Goal: Task Accomplishment & Management: Manage account settings

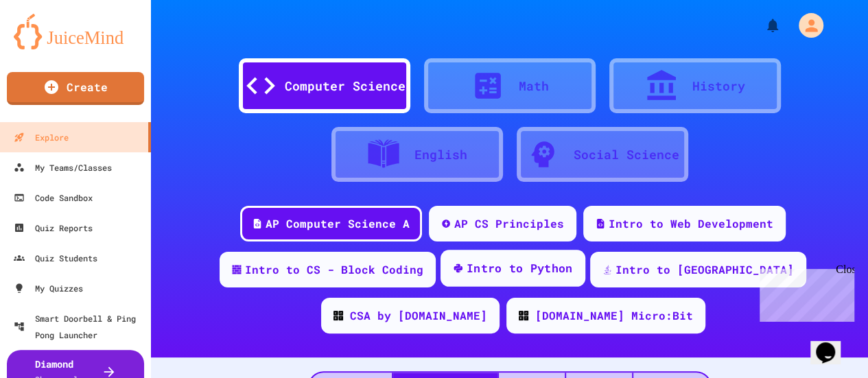
click at [490, 274] on div "Intro to Python" at bounding box center [520, 268] width 106 height 17
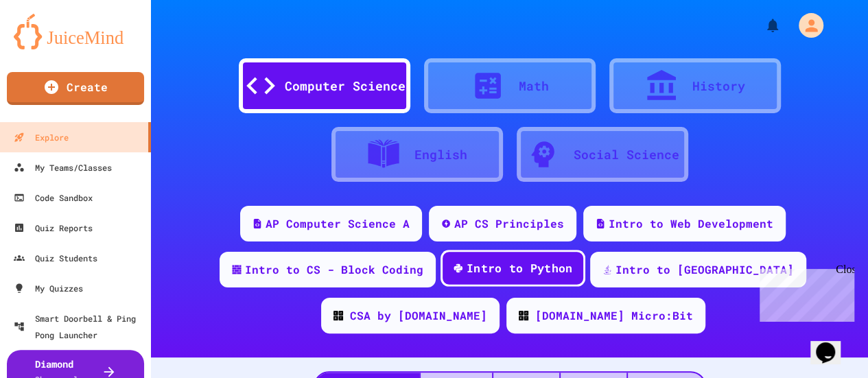
click at [490, 274] on div "Intro to Python" at bounding box center [520, 268] width 106 height 17
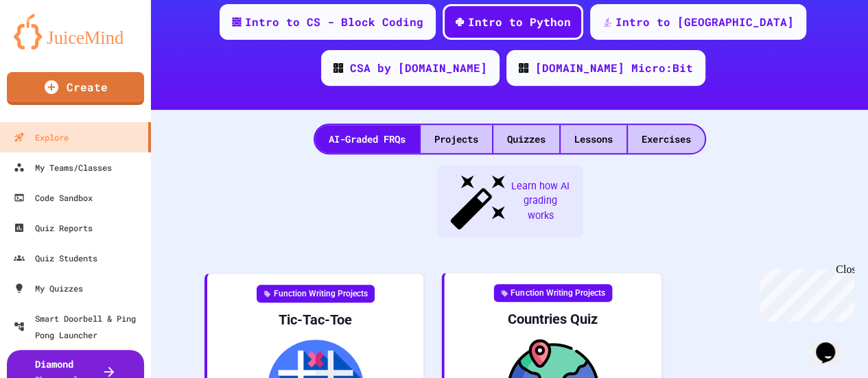
scroll to position [250, 0]
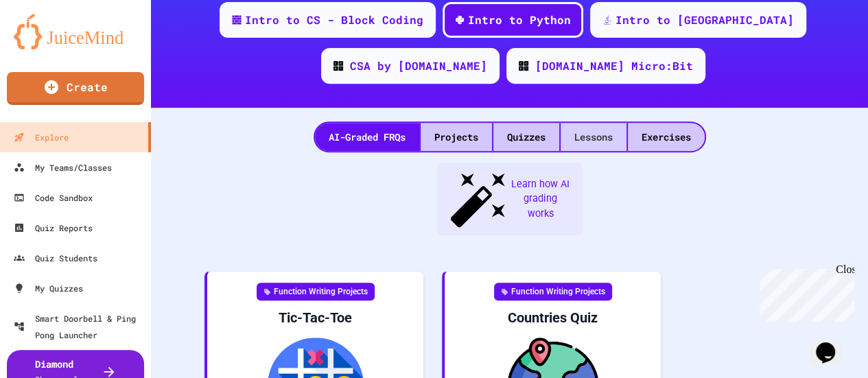
click at [594, 137] on div "Lessons" at bounding box center [594, 137] width 66 height 28
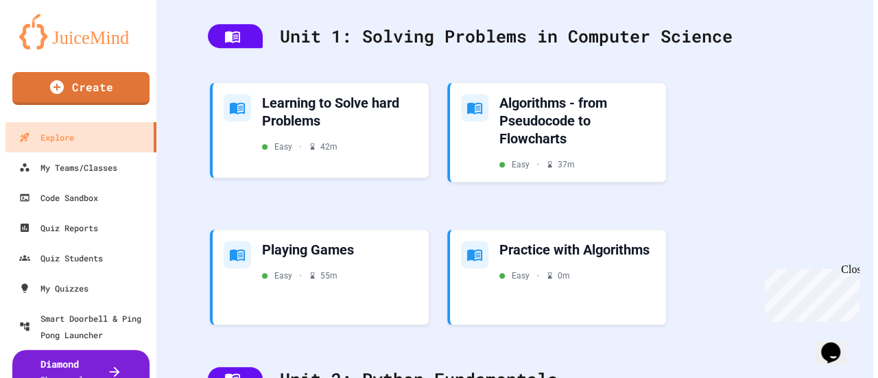
scroll to position [404, 0]
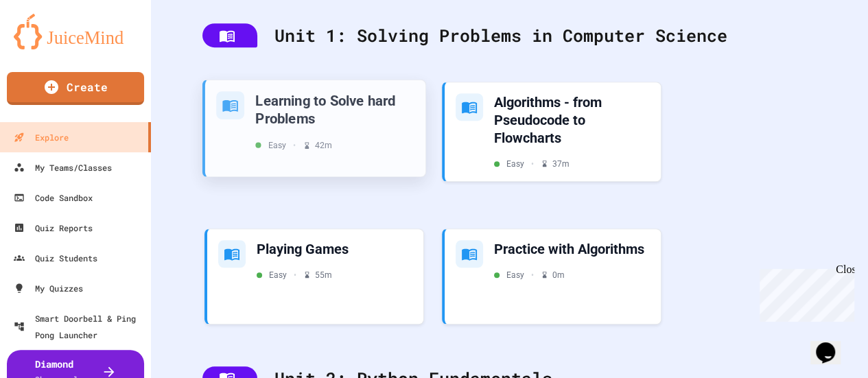
click at [403, 148] on div "Easy • 42 m" at bounding box center [334, 145] width 159 height 12
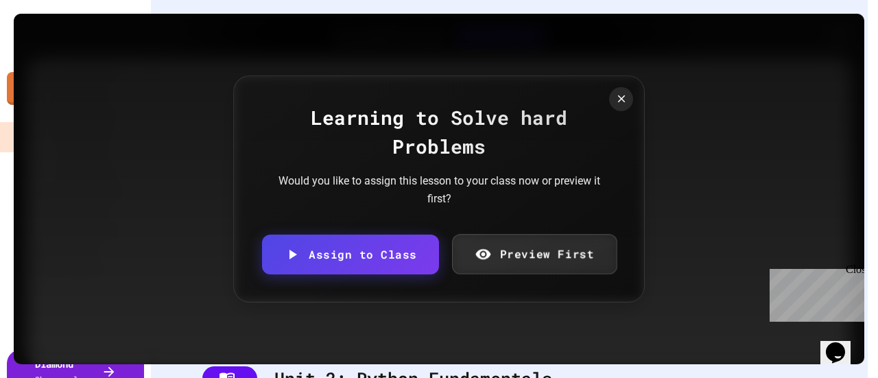
click at [529, 254] on link "Preview First" at bounding box center [534, 254] width 165 height 40
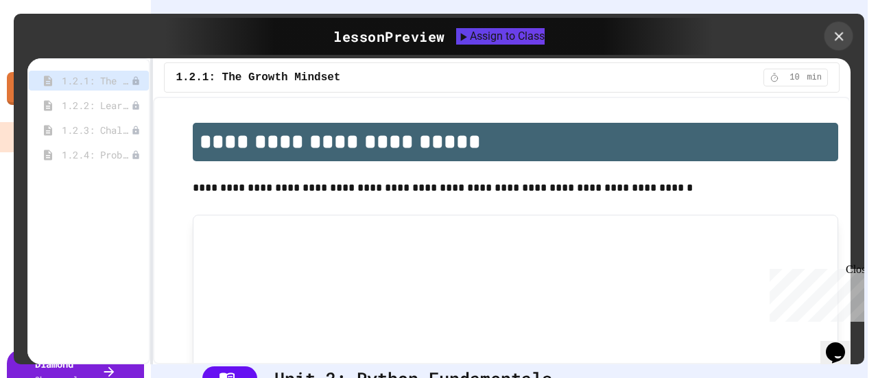
click at [843, 32] on icon at bounding box center [839, 36] width 15 height 15
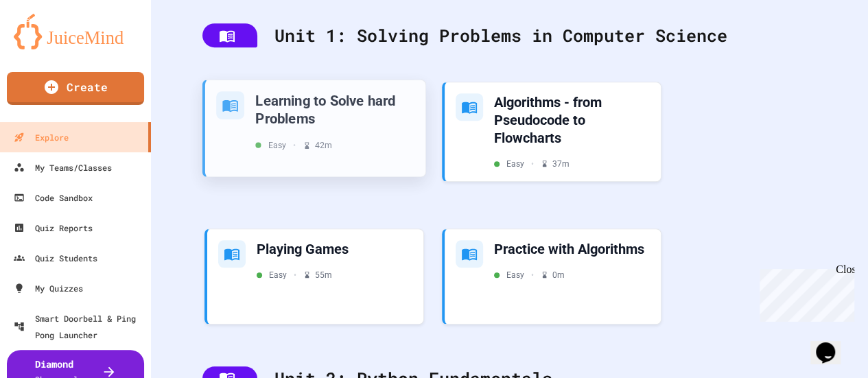
click at [305, 102] on div "Learning to Solve hard Problems" at bounding box center [334, 109] width 159 height 36
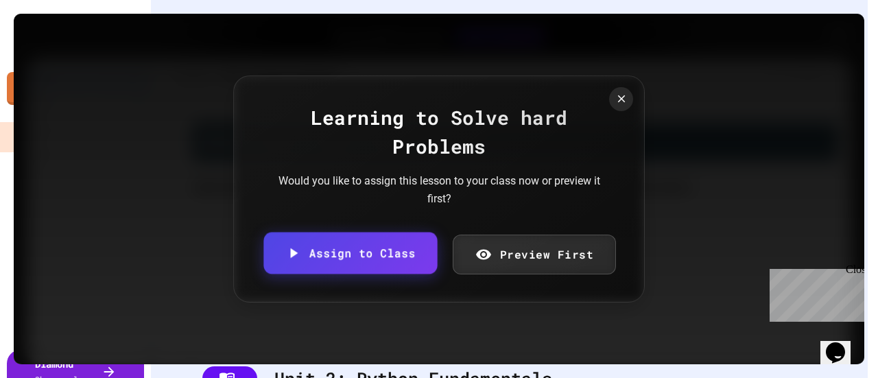
click at [397, 246] on link "Assign to Class" at bounding box center [351, 254] width 174 height 42
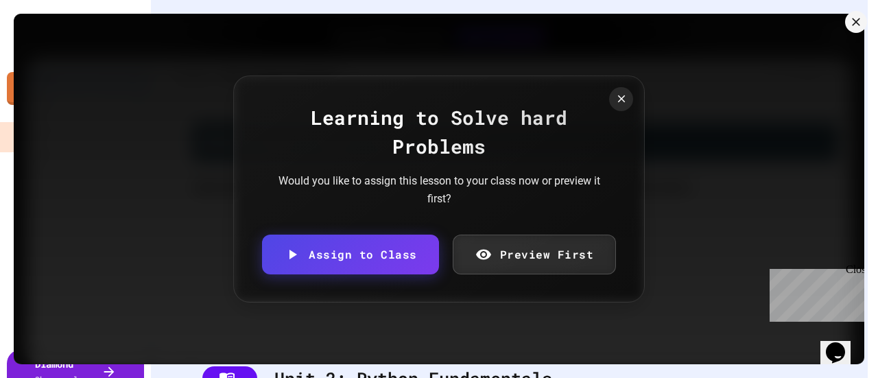
click at [436, 229] on body "We are updating our servers at 7PM EST [DATE]. [PERSON_NAME] should continue to…" at bounding box center [439, 189] width 878 height 378
type input "**********"
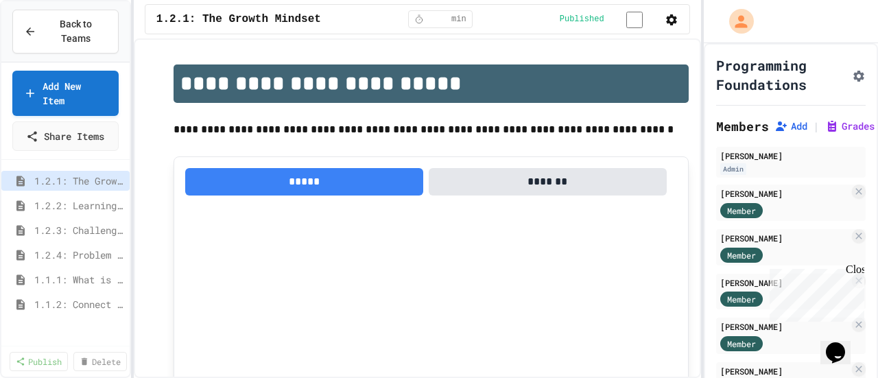
click at [492, 194] on button "*******" at bounding box center [548, 181] width 238 height 27
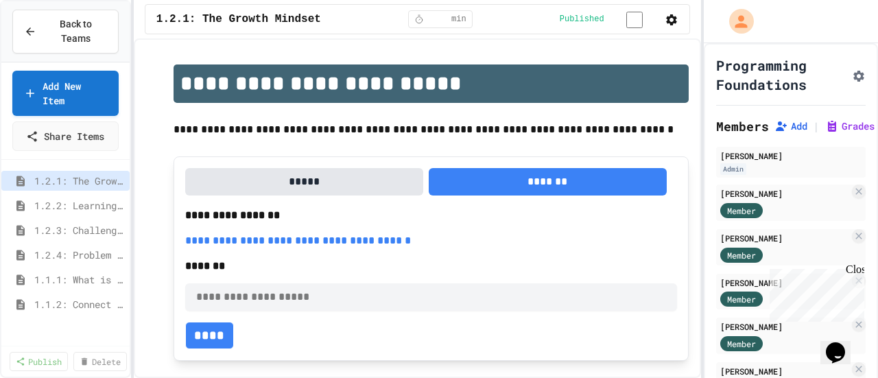
click at [397, 174] on button "*****" at bounding box center [304, 181] width 238 height 27
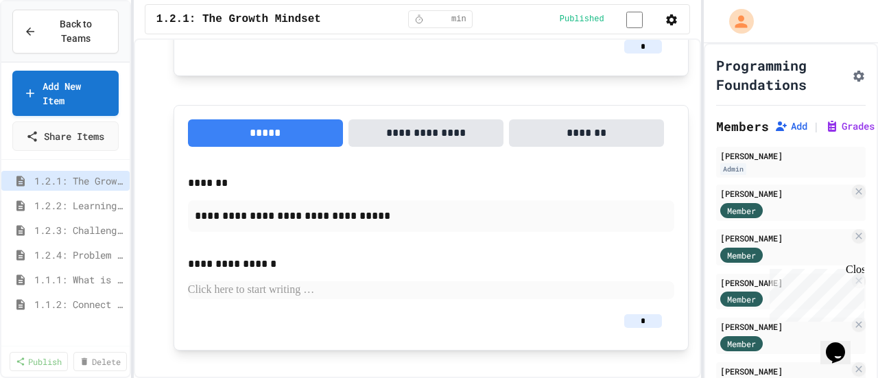
scroll to position [1325, 0]
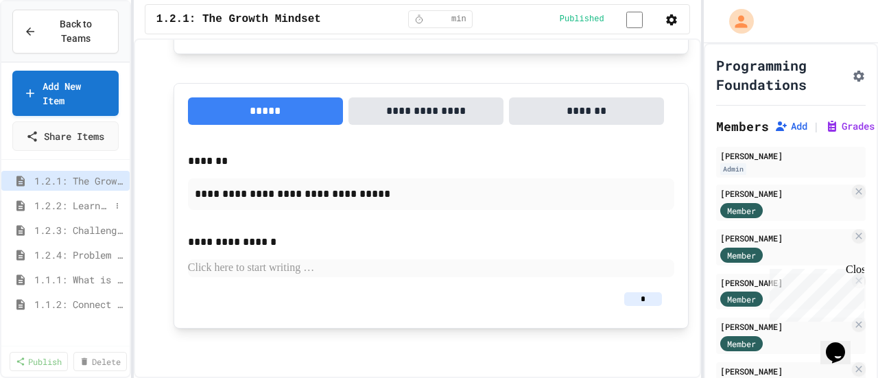
click at [81, 198] on span "1.2.2: Learning to Solve Hard Problems" at bounding box center [72, 205] width 76 height 14
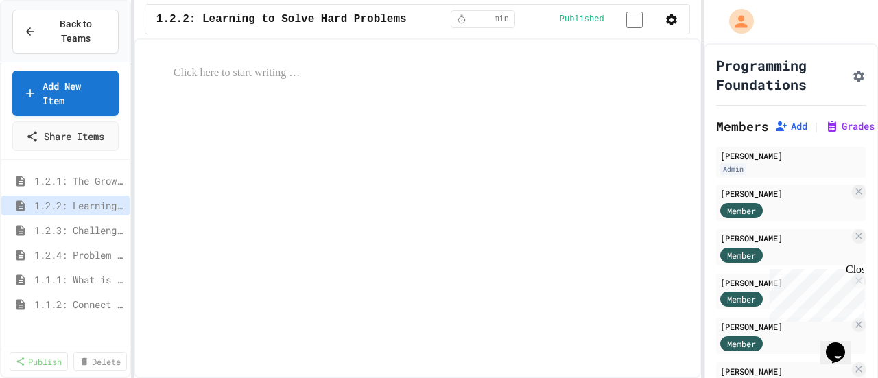
select select "***"
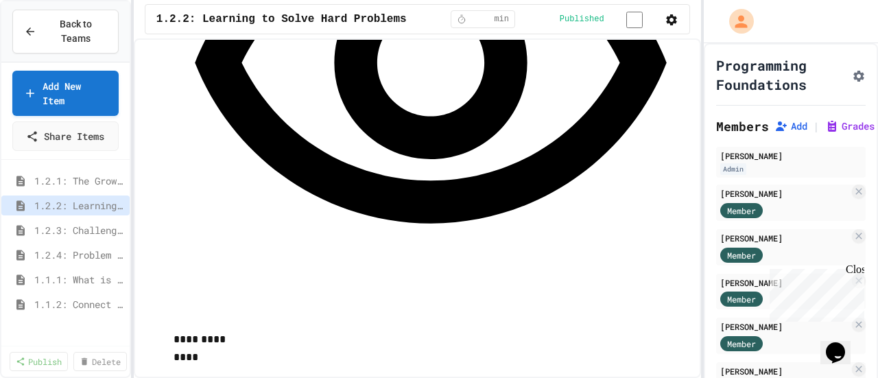
scroll to position [2192, 0]
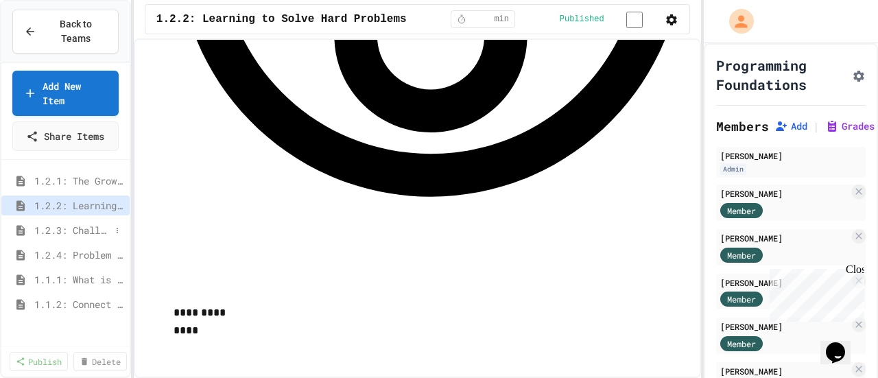
click at [93, 223] on span "1.2.3: Challenge Problem - The Bridge" at bounding box center [72, 230] width 76 height 14
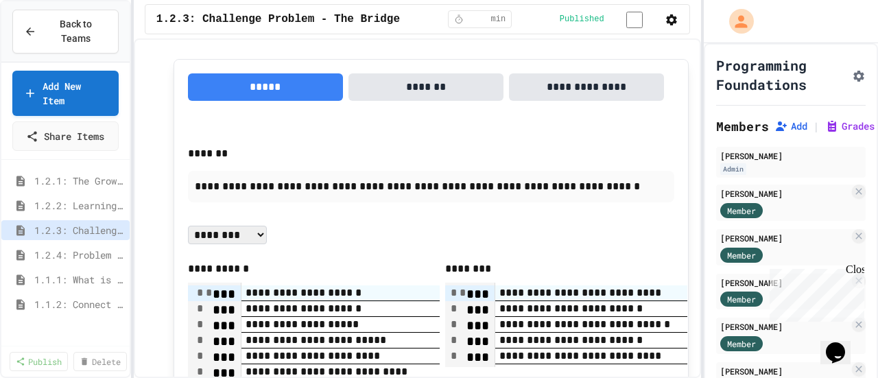
scroll to position [1890, 0]
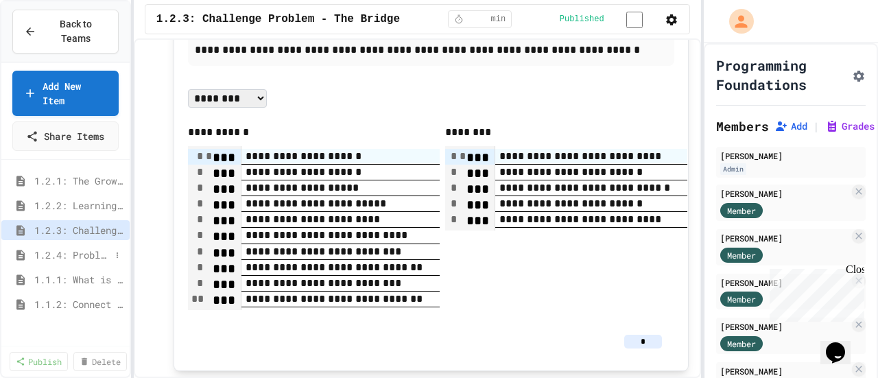
click at [99, 248] on span "1.2.4: Problem Solving Practice" at bounding box center [72, 255] width 76 height 14
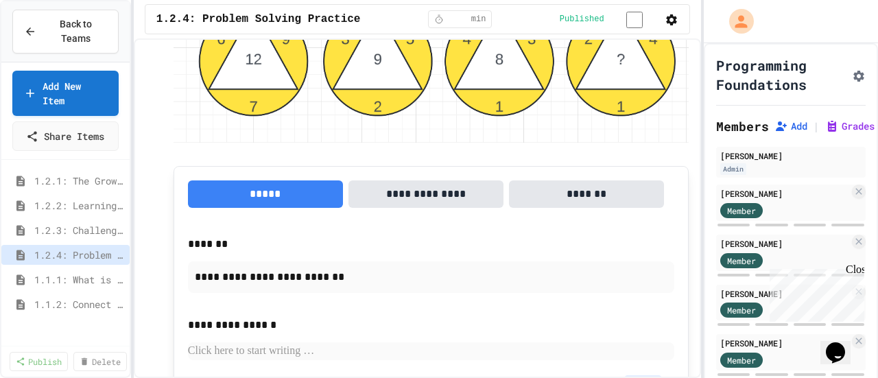
scroll to position [2086, 0]
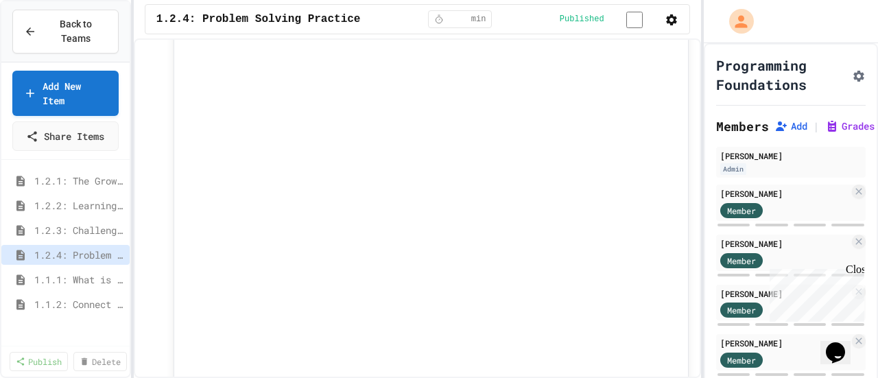
scroll to position [3893, 0]
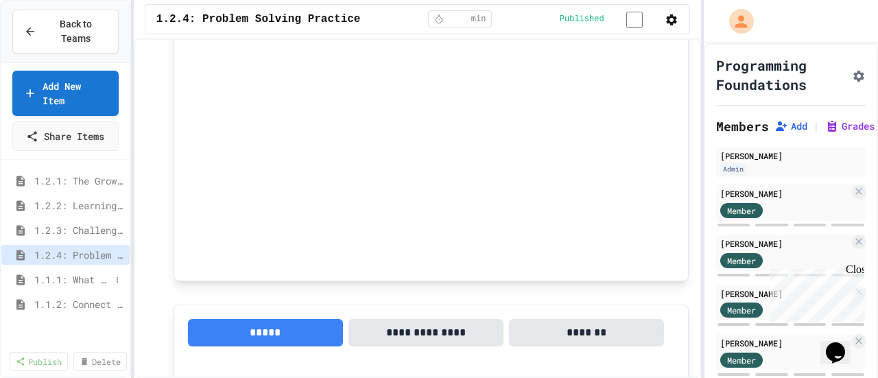
click at [107, 272] on span "1.1.1: What is Computer Science?" at bounding box center [72, 279] width 76 height 14
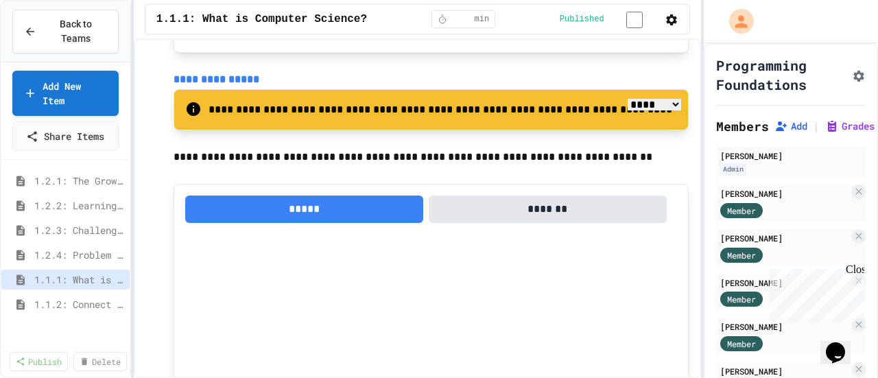
scroll to position [2696, 0]
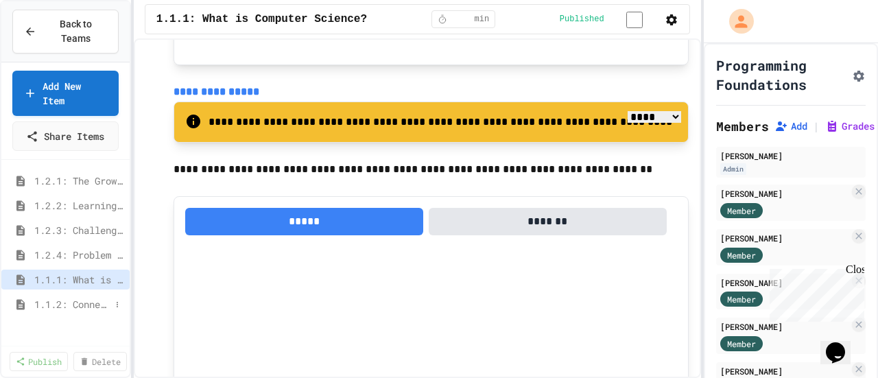
click at [100, 297] on span "1.1.2: Connect with Your World" at bounding box center [72, 304] width 76 height 14
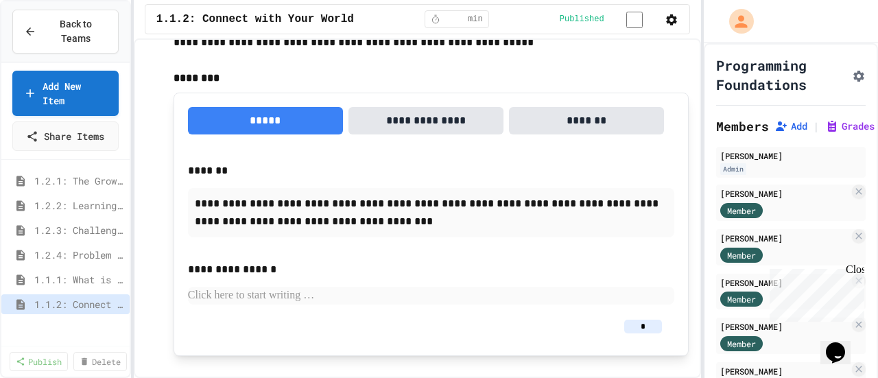
scroll to position [141, 0]
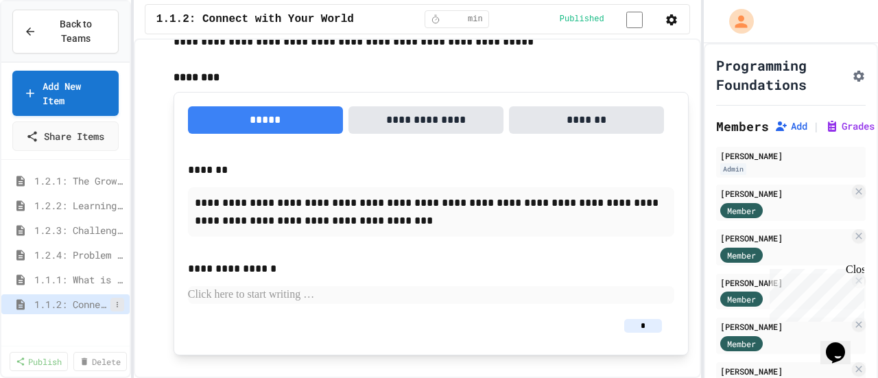
click at [117, 301] on icon at bounding box center [117, 305] width 8 height 8
click at [85, 366] on button "Delete" at bounding box center [80, 363] width 86 height 25
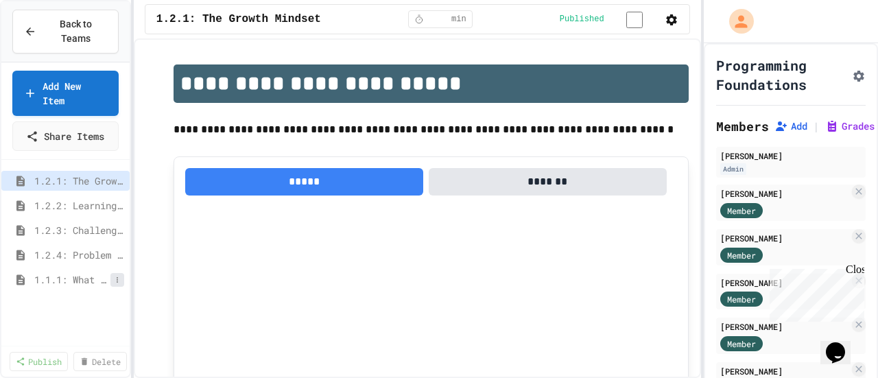
click at [113, 273] on button at bounding box center [117, 280] width 14 height 14
click at [99, 334] on button "Delete" at bounding box center [80, 339] width 86 height 25
click at [389, 159] on div "***** *******" at bounding box center [431, 372] width 515 height 432
click at [292, 139] on p "**********" at bounding box center [431, 130] width 515 height 18
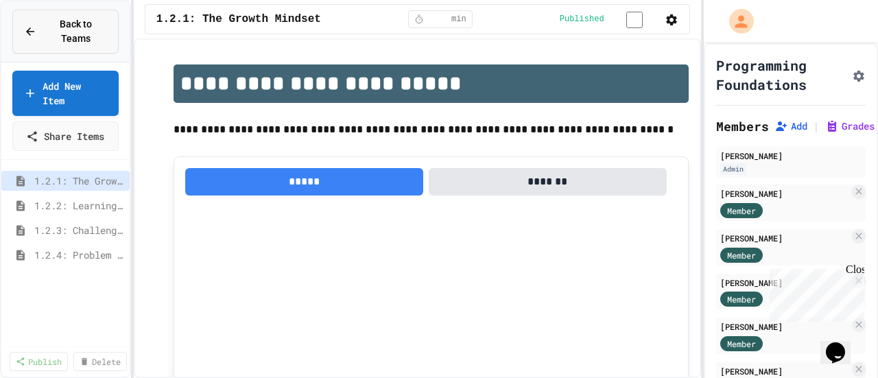
click at [63, 23] on span "Back to Teams" at bounding box center [76, 31] width 62 height 29
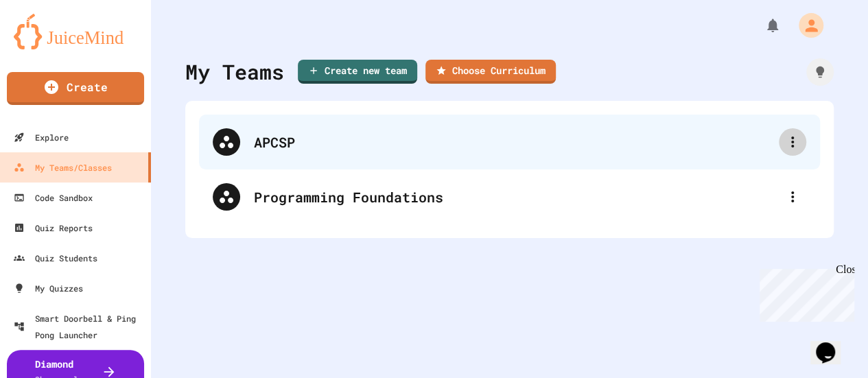
click at [784, 143] on icon at bounding box center [792, 142] width 16 height 16
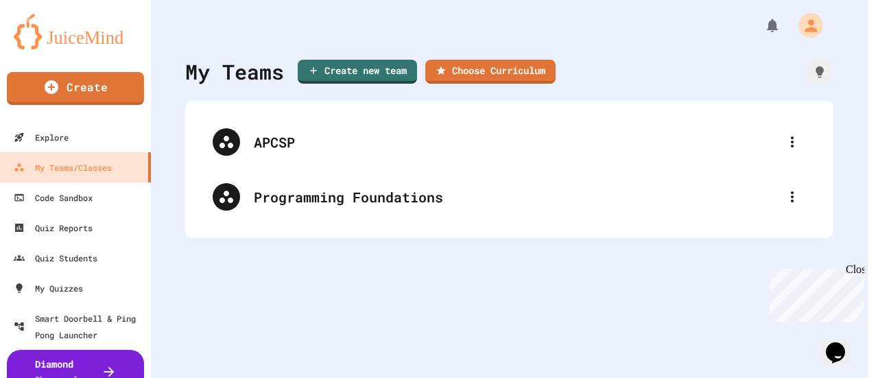
click at [280, 377] on div at bounding box center [434, 380] width 868 height 0
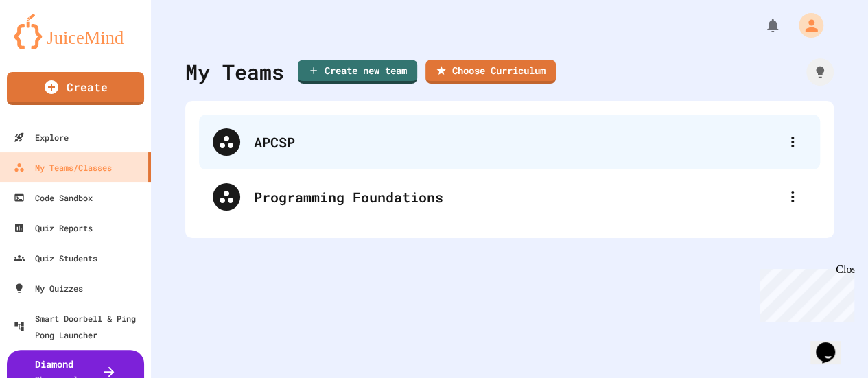
click at [280, 139] on div "APCSP" at bounding box center [516, 142] width 525 height 21
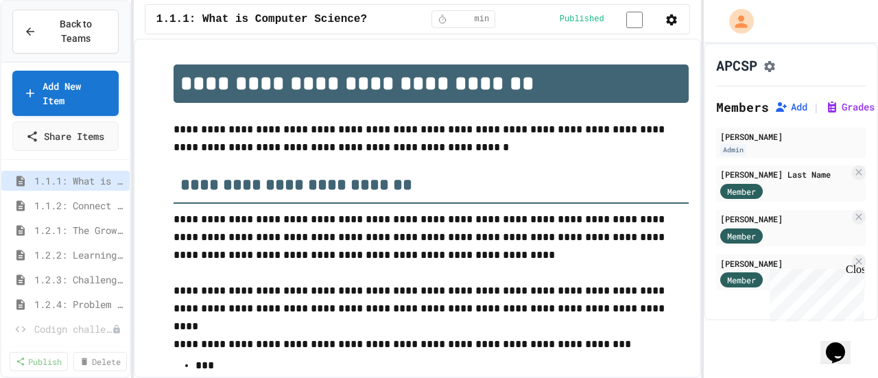
scroll to position [2337, 0]
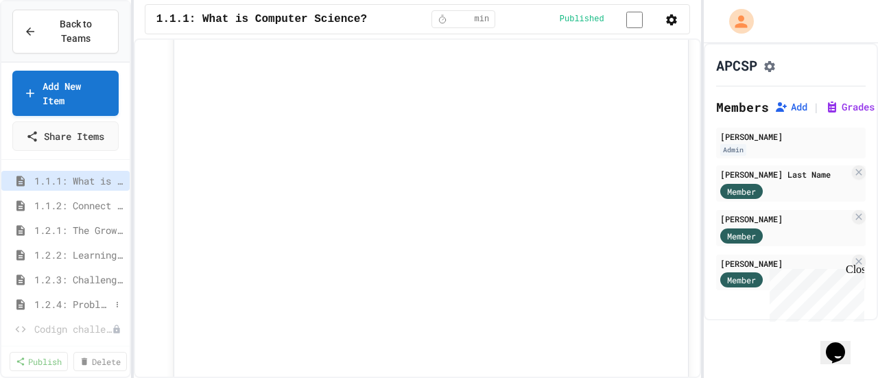
click at [96, 297] on span "1.2.4: Problem Solving Practice" at bounding box center [72, 304] width 76 height 14
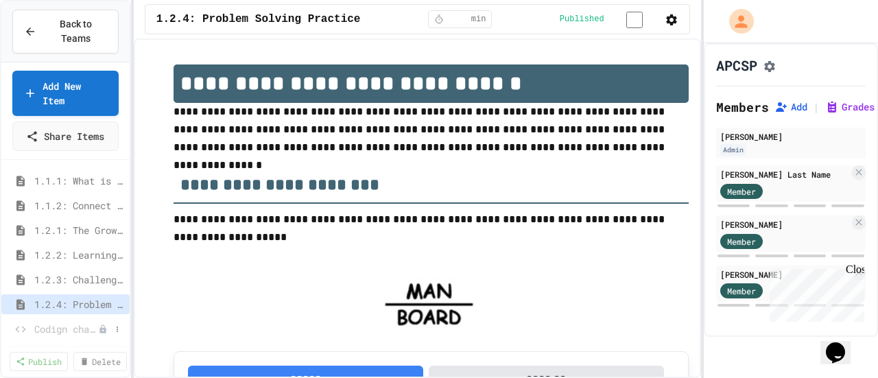
click at [78, 322] on span "Codign challenge 1" at bounding box center [66, 329] width 64 height 14
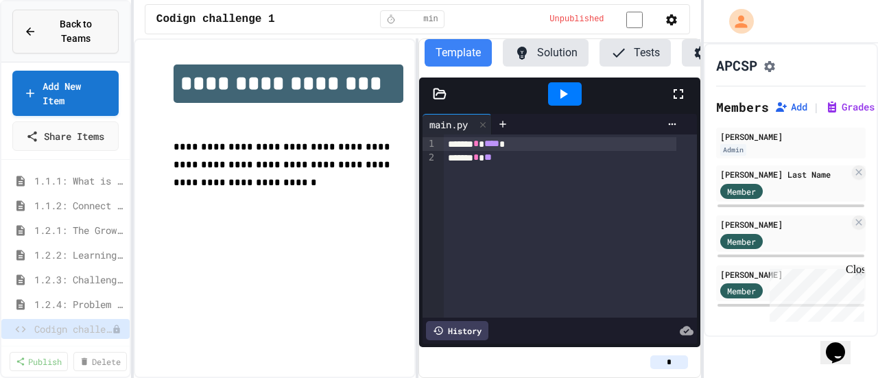
click at [76, 24] on span "Back to Teams" at bounding box center [76, 31] width 62 height 29
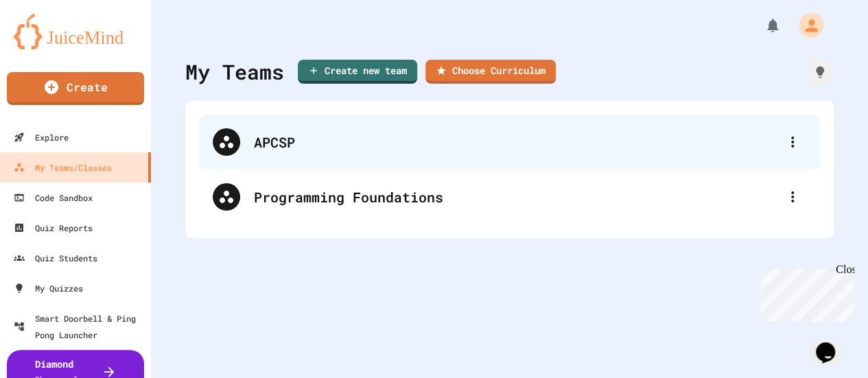
click at [270, 150] on div "APCSP" at bounding box center [516, 142] width 525 height 21
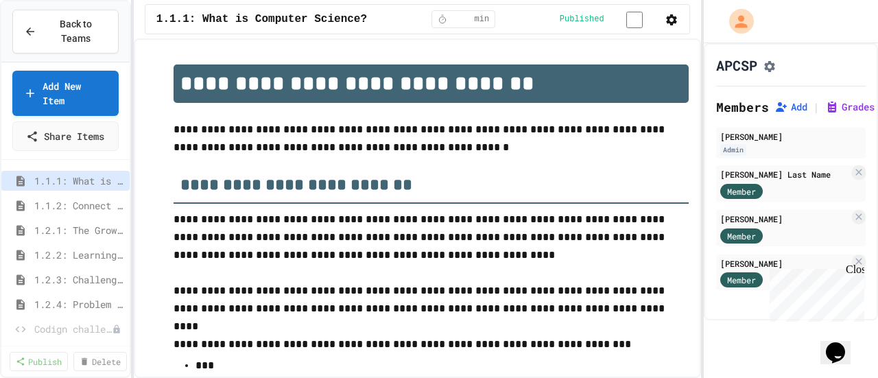
scroll to position [2337, 0]
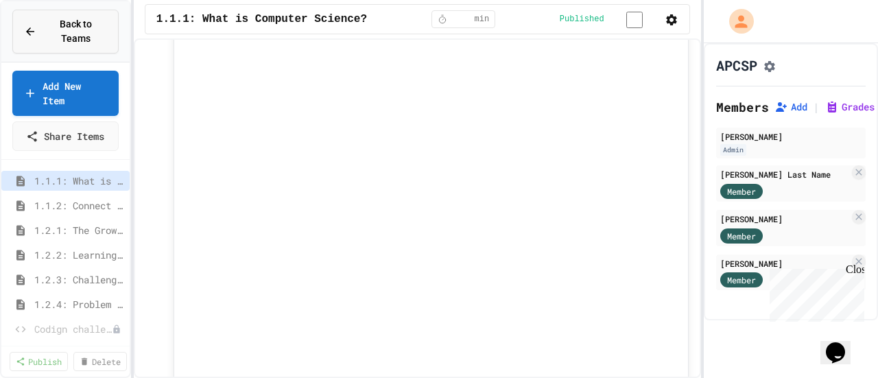
click at [45, 27] on span "Back to Teams" at bounding box center [76, 31] width 62 height 29
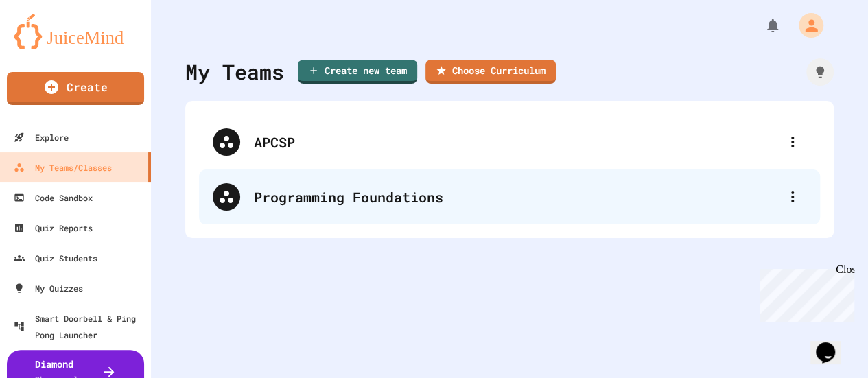
click at [331, 195] on div "Programming Foundations" at bounding box center [516, 197] width 525 height 21
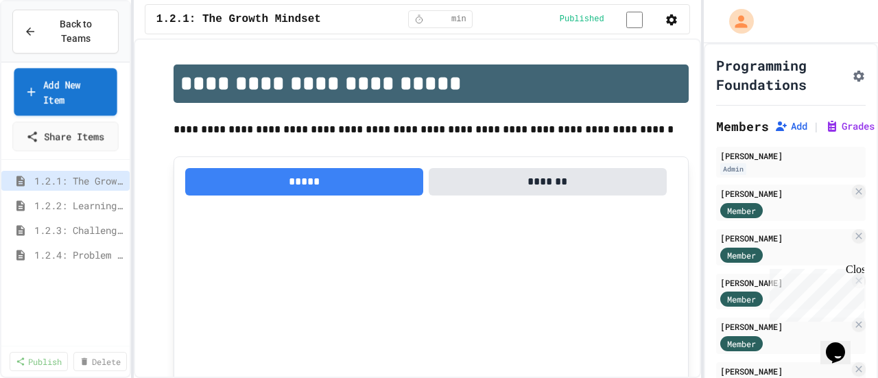
click at [67, 85] on link "Add New Item" at bounding box center [65, 91] width 103 height 47
select select "**********"
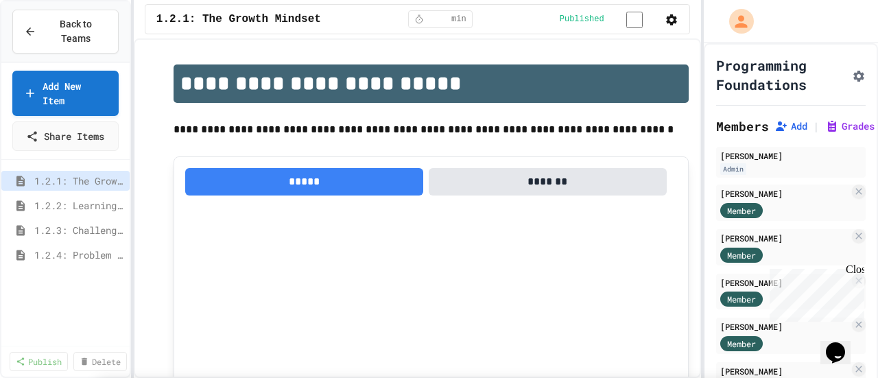
scroll to position [62, 0]
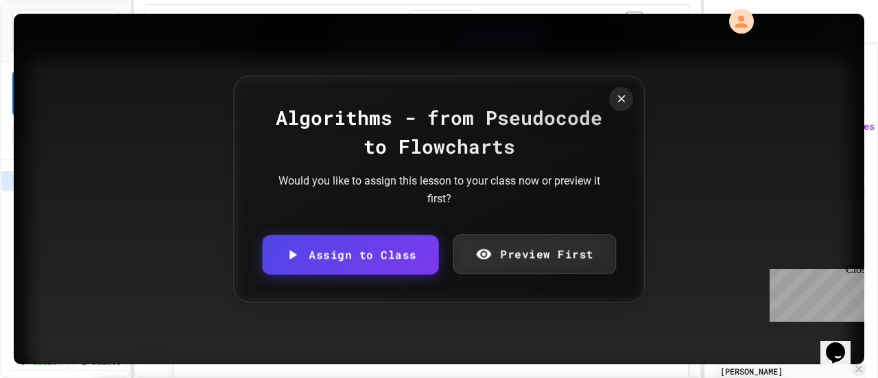
click at [366, 227] on div "Algorithms - from Pseudocode to Flowcharts Would you like to assign this lesson…" at bounding box center [439, 188] width 412 height 227
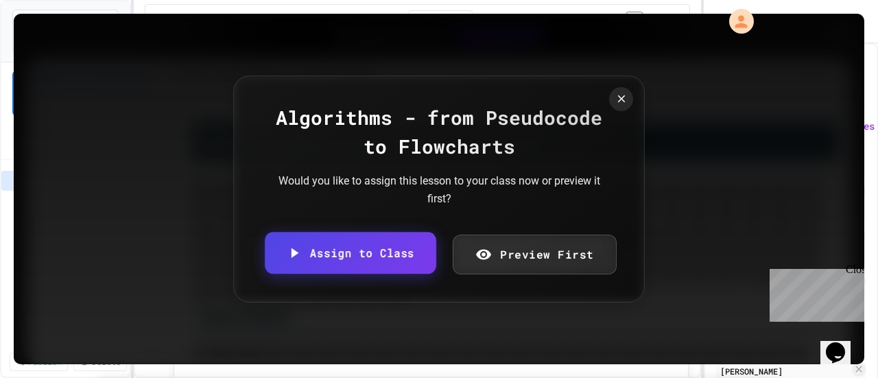
click at [373, 257] on link "Assign to Class" at bounding box center [350, 253] width 171 height 42
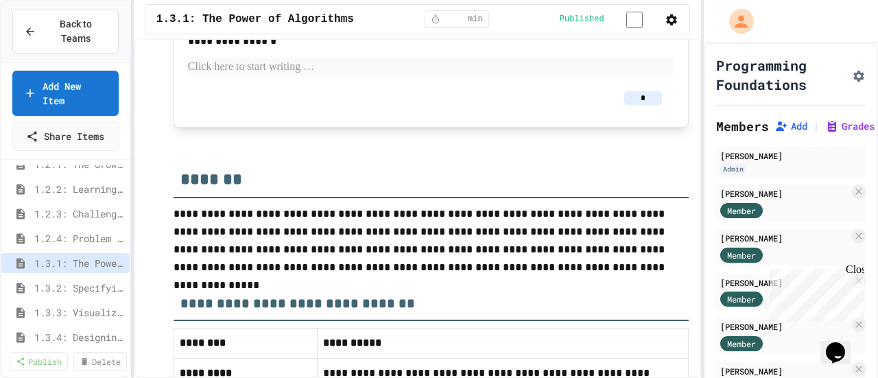
scroll to position [3014, 0]
